Goal: Task Accomplishment & Management: Complete application form

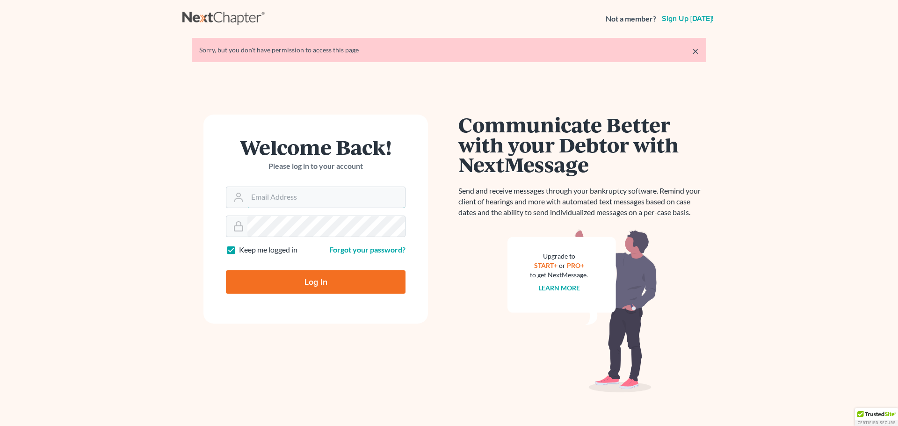
type input "lisap@cmmklaw.com"
click at [288, 287] on input "Log In" at bounding box center [316, 281] width 180 height 23
type input "Thinking..."
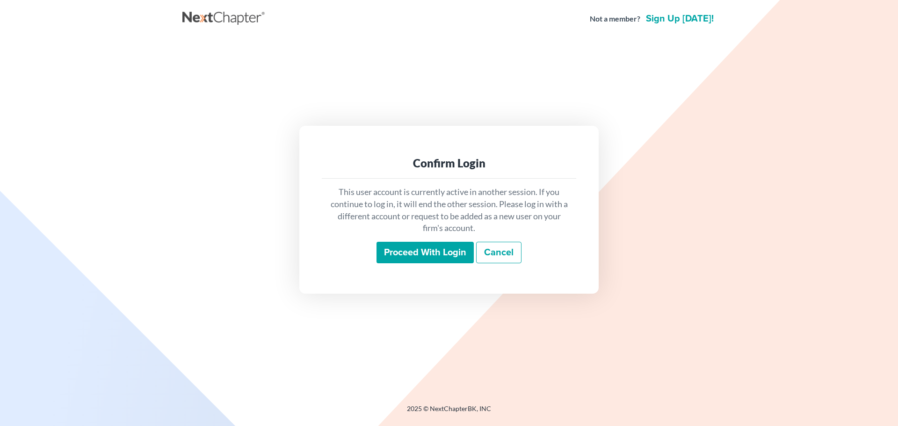
click at [417, 249] on input "Proceed with login" at bounding box center [424, 253] width 97 height 22
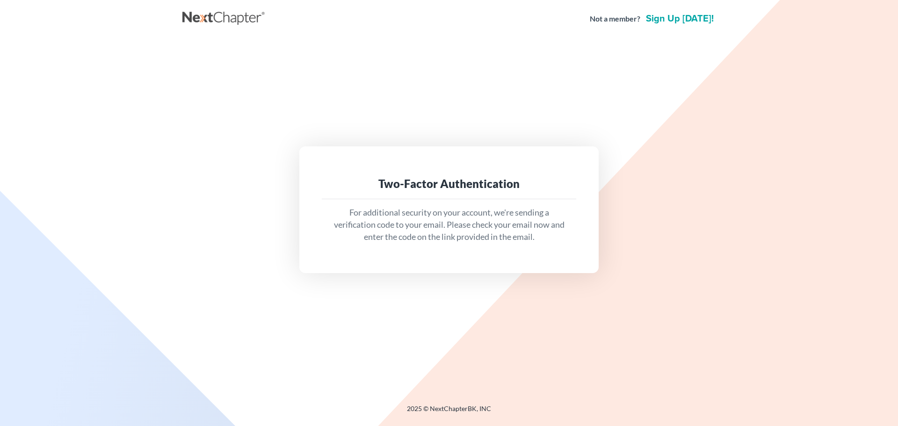
click at [510, 26] on div "Not a member? Sign up [DATE]!" at bounding box center [448, 18] width 533 height 17
